Goal: Information Seeking & Learning: Learn about a topic

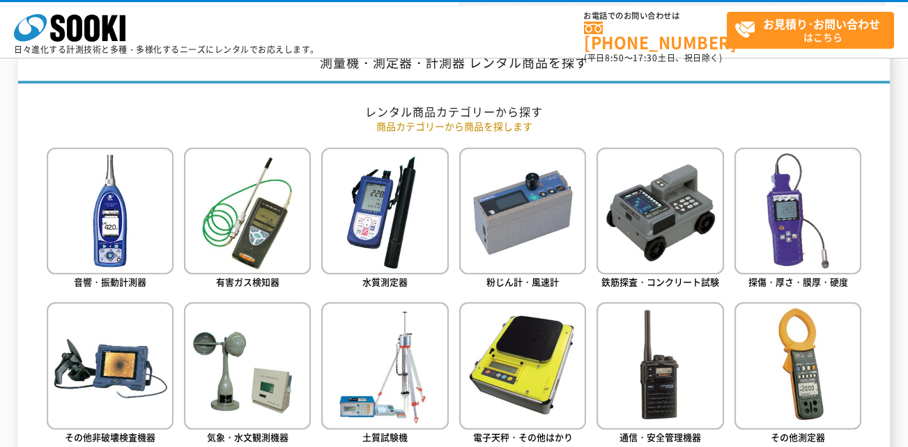
scroll to position [557, 0]
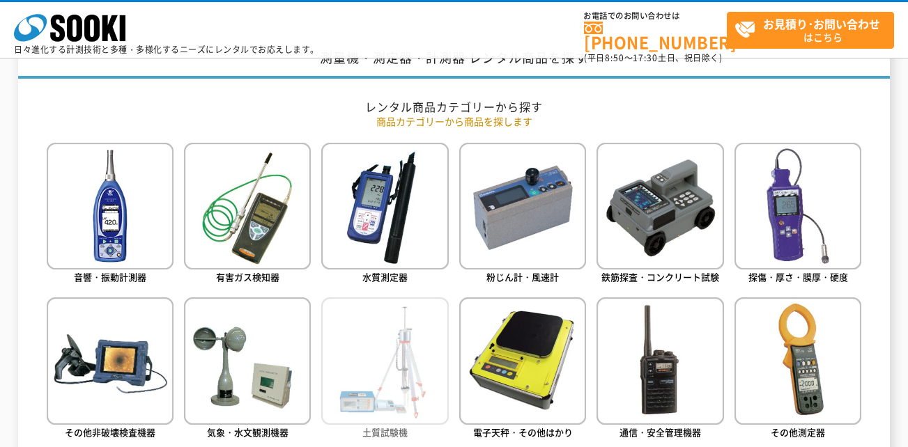
click at [426, 344] on img at bounding box center [384, 360] width 127 height 127
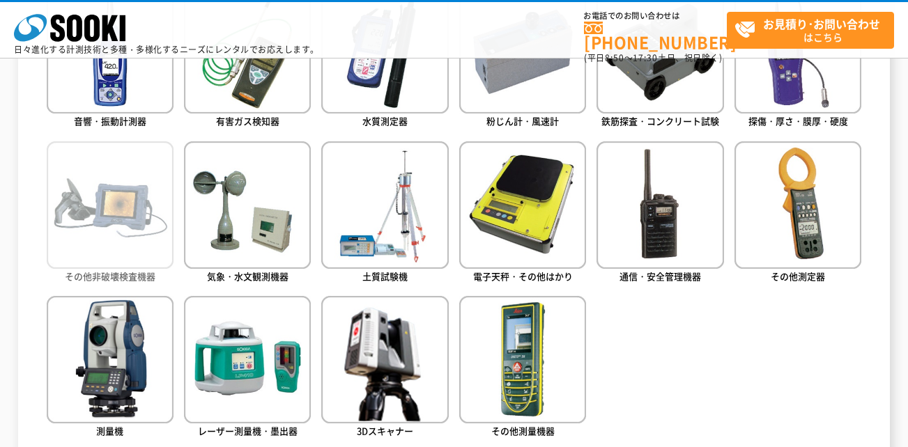
scroll to position [627, 0]
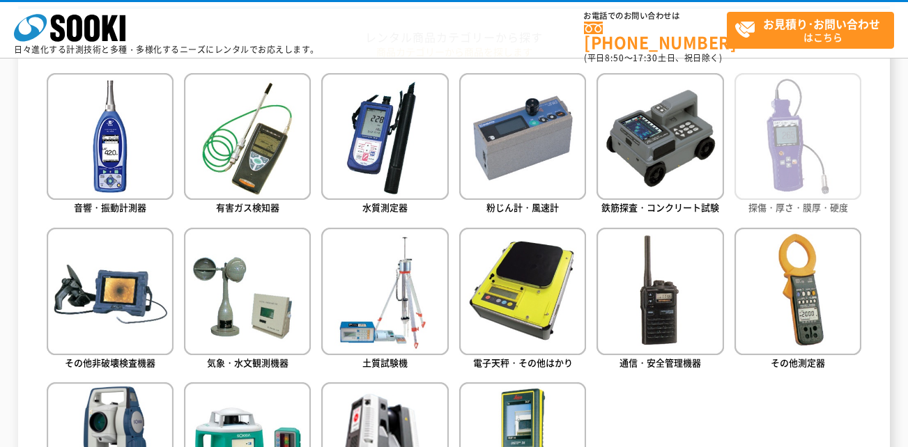
click at [778, 144] on img at bounding box center [797, 136] width 127 height 127
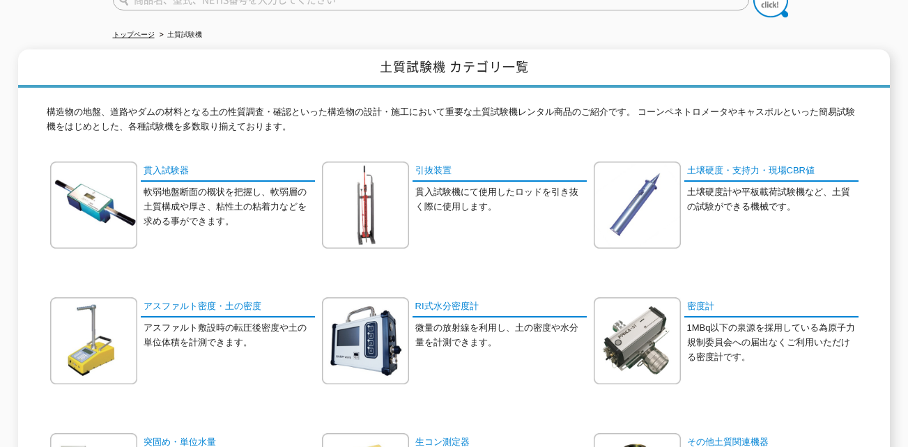
scroll to position [139, 0]
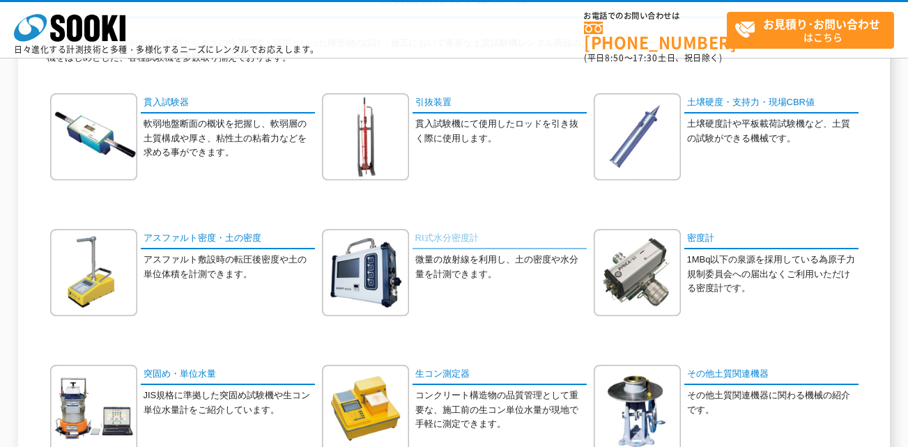
click at [445, 240] on link "RI式水分密度計" at bounding box center [499, 239] width 174 height 20
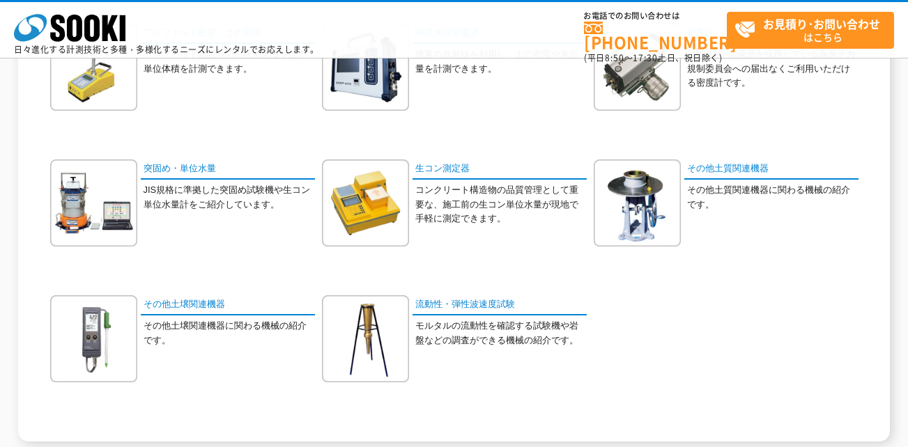
scroll to position [348, 0]
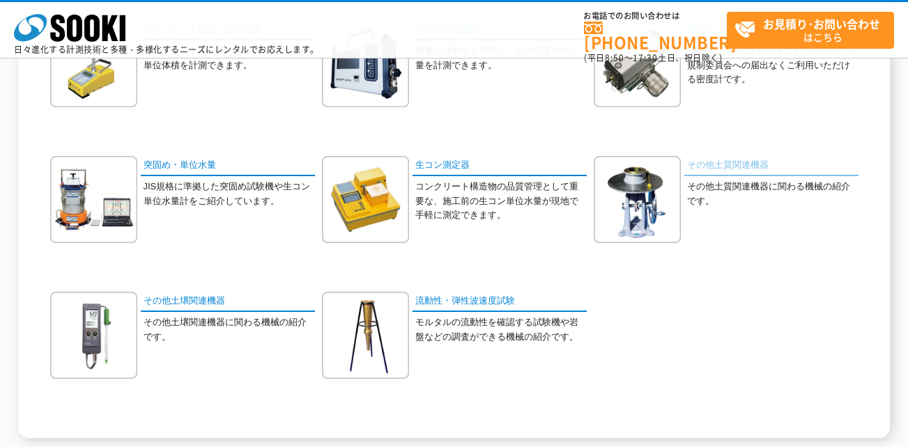
click at [709, 162] on link "その他土質関連機器" at bounding box center [771, 166] width 174 height 20
click at [172, 295] on link "その他土壌関連機器" at bounding box center [228, 302] width 174 height 20
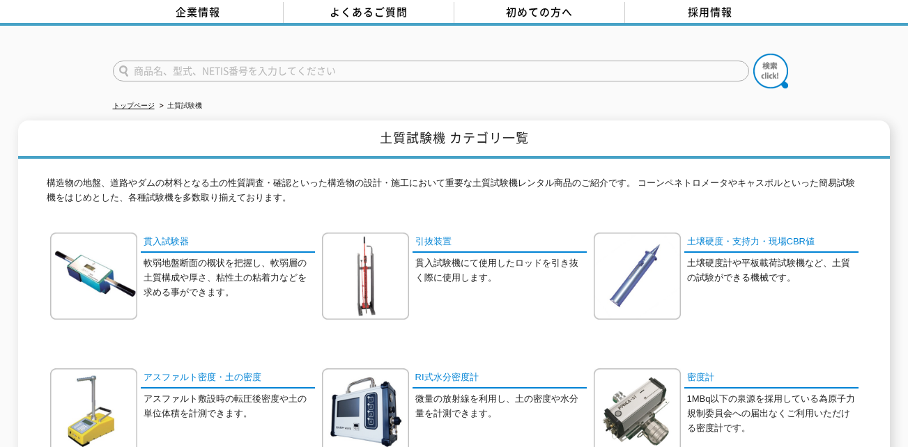
scroll to position [0, 0]
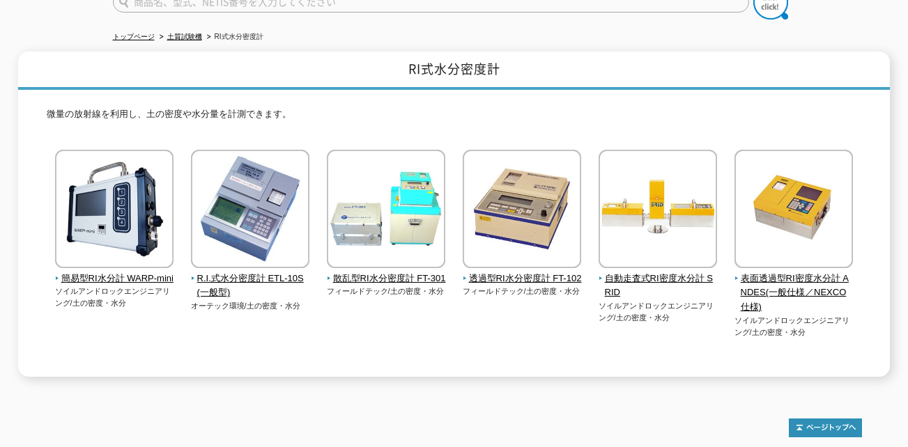
scroll to position [139, 0]
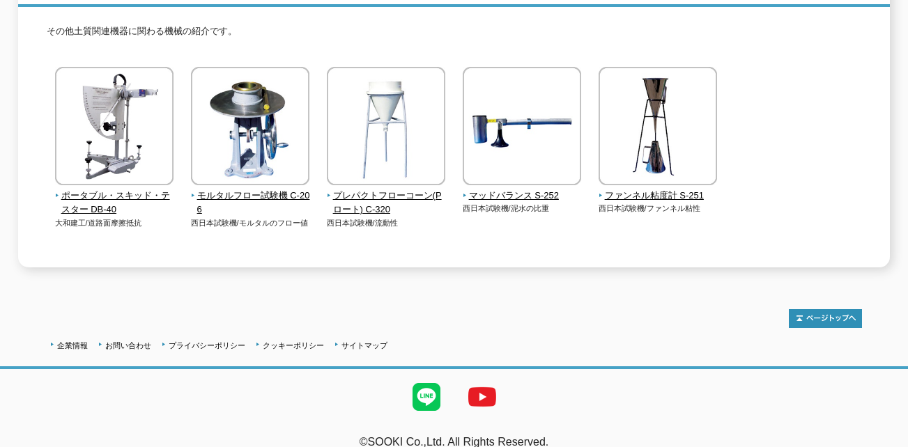
scroll to position [226, 0]
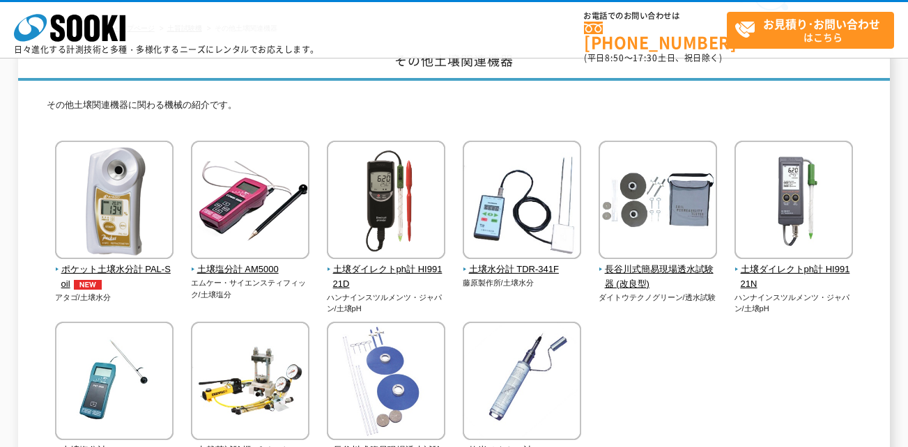
scroll to position [139, 0]
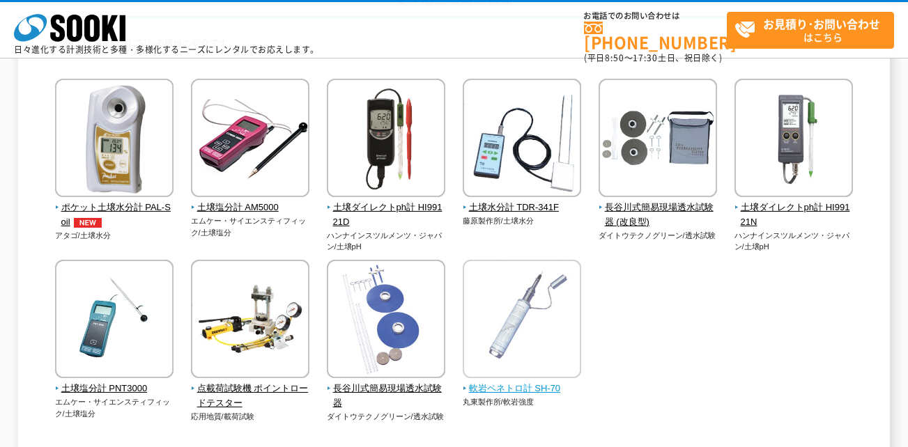
click at [494, 381] on img at bounding box center [522, 321] width 118 height 122
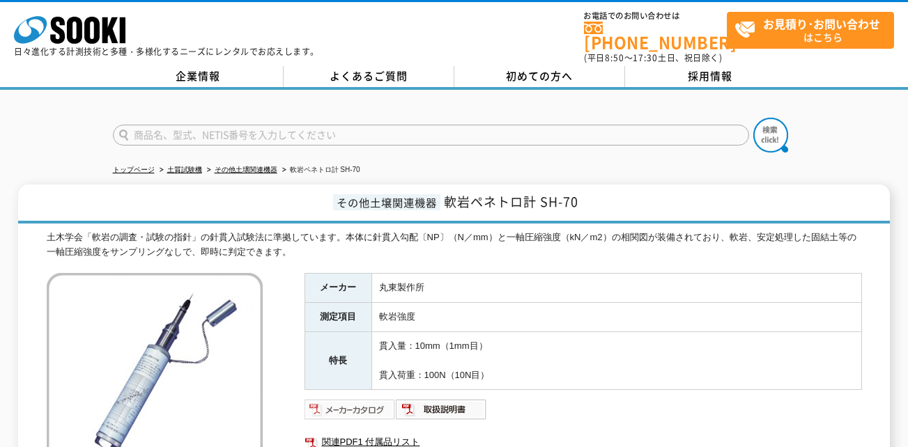
click at [362, 403] on img at bounding box center [349, 410] width 91 height 22
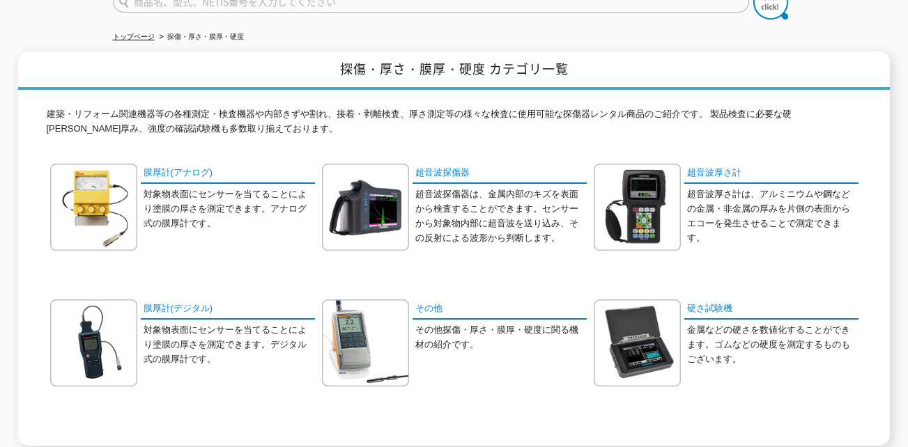
scroll to position [139, 0]
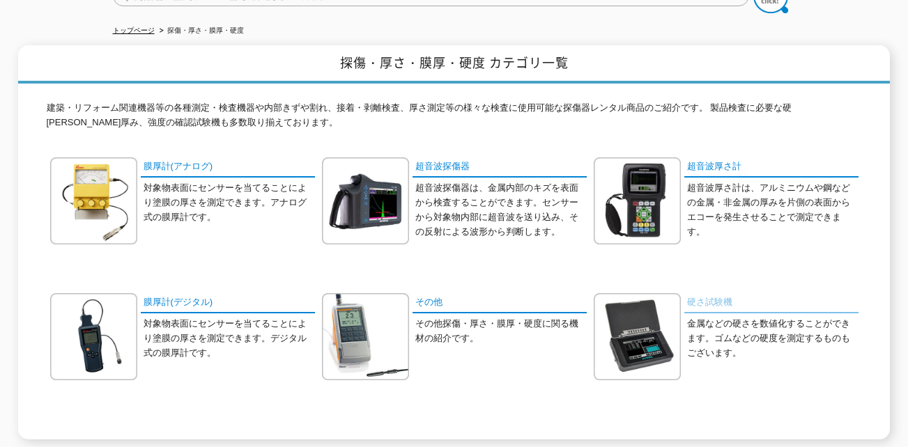
click at [696, 293] on link "硬さ試験機" at bounding box center [771, 303] width 174 height 20
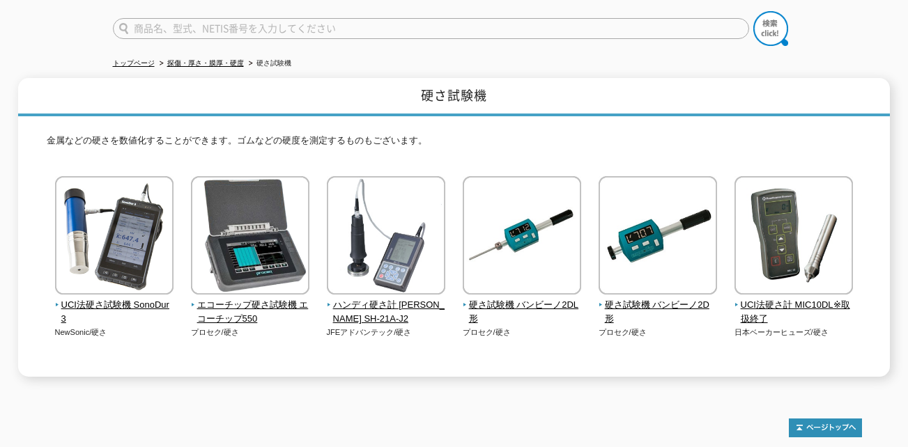
scroll to position [226, 0]
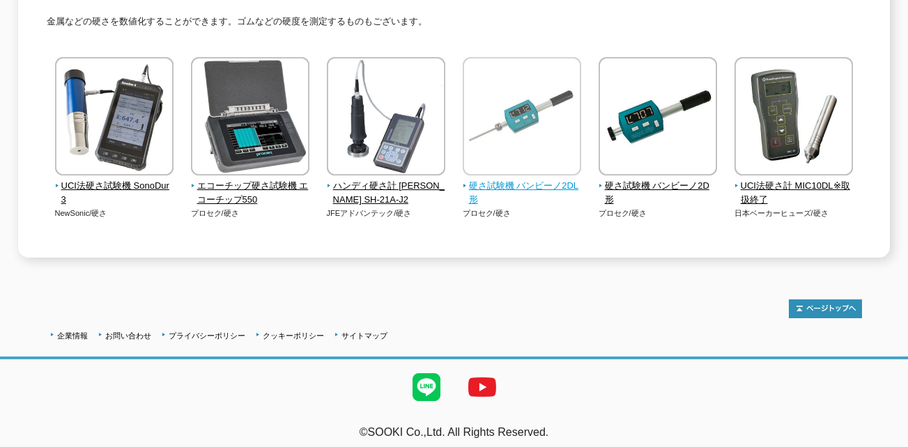
click at [500, 179] on span "硬さ試験機 バンビーノ2DL形" at bounding box center [522, 193] width 119 height 29
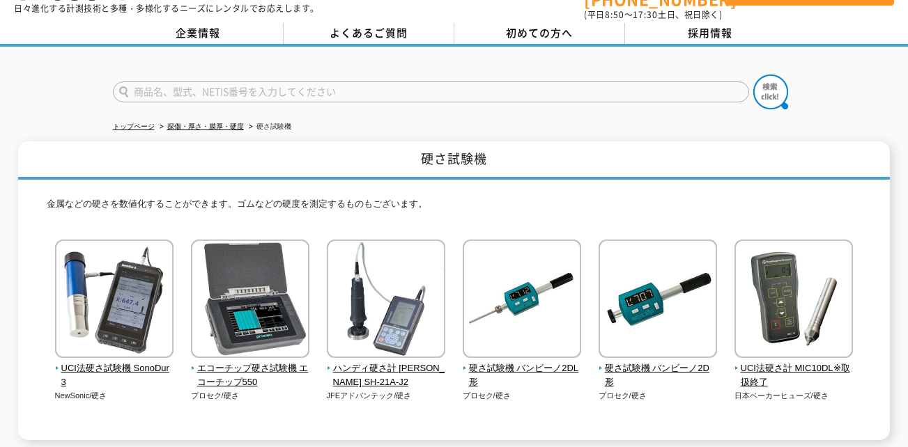
scroll to position [0, 0]
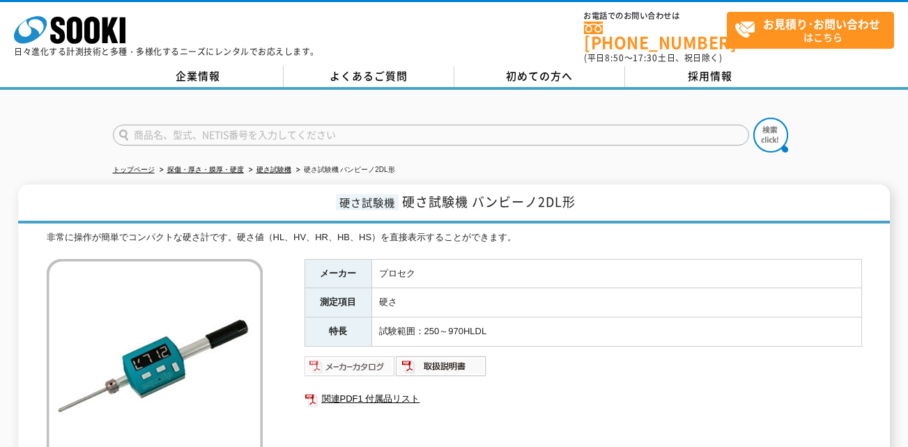
click at [366, 355] on img at bounding box center [349, 366] width 91 height 22
